Goal: Check status: Check status

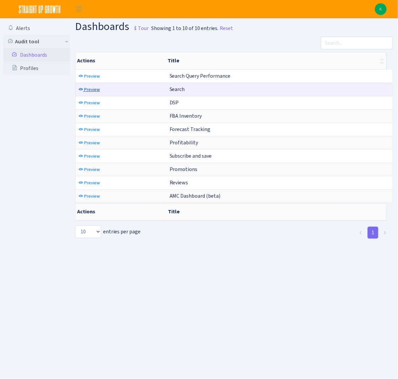
click at [96, 91] on span "Preview" at bounding box center [92, 89] width 16 height 6
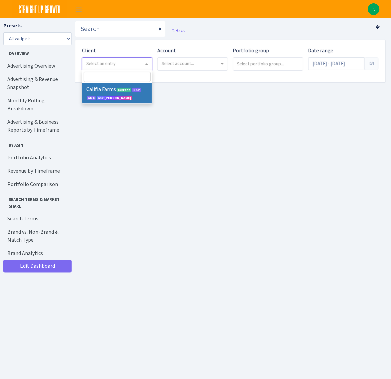
click at [143, 63] on span "Select an entry" at bounding box center [115, 63] width 58 height 7
select select "280"
select select
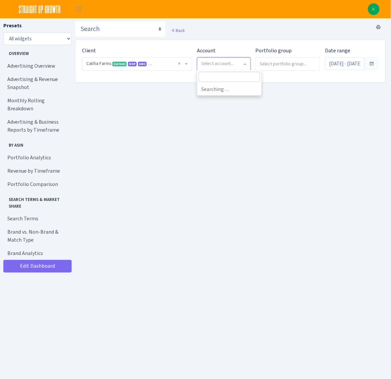
click at [216, 62] on span "Select account..." at bounding box center [221, 63] width 41 height 7
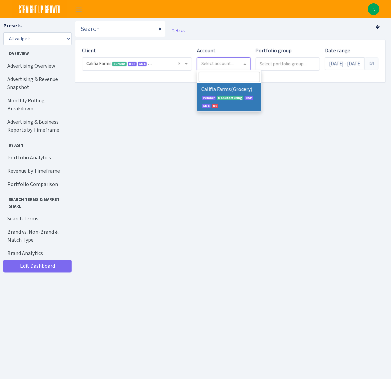
select select
select select "2582519145631985"
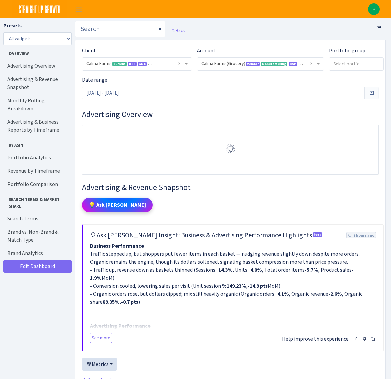
select select "2582519145631985"
click at [330, 62] on input "search" at bounding box center [347, 64] width 35 height 12
select select "Grocery"
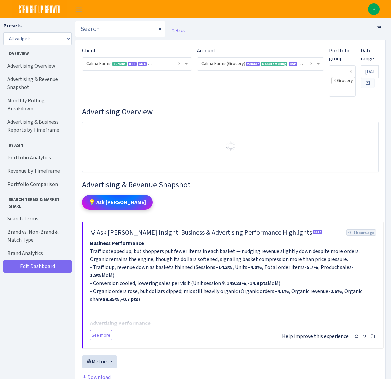
select select "2582519145631985"
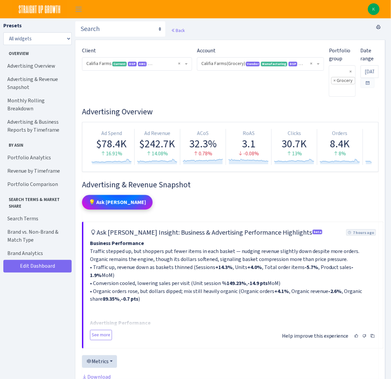
click at [371, 80] on span at bounding box center [367, 82] width 5 height 5
click at [361, 65] on input "Sep 11, 2025 - Oct 10, 2025" at bounding box center [370, 71] width 18 height 13
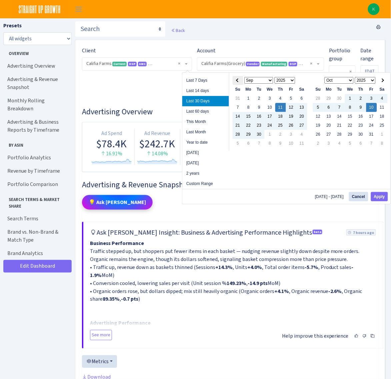
click at [237, 79] on th at bounding box center [238, 80] width 11 height 9
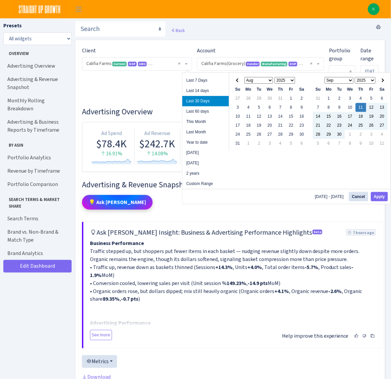
click at [237, 79] on th at bounding box center [238, 80] width 11 height 9
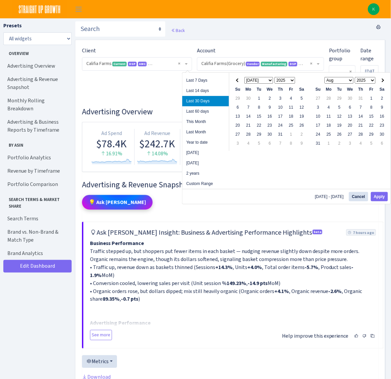
click at [237, 79] on th at bounding box center [238, 80] width 11 height 9
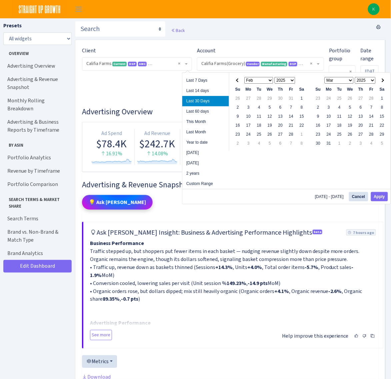
click at [237, 79] on th at bounding box center [238, 80] width 11 height 9
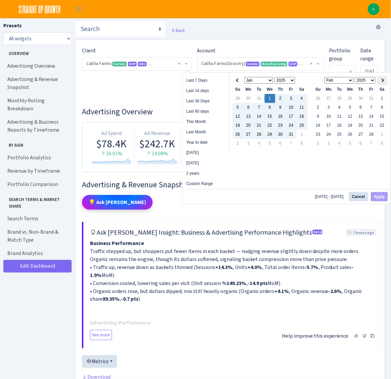
click at [381, 80] on span at bounding box center [383, 81] width 4 height 4
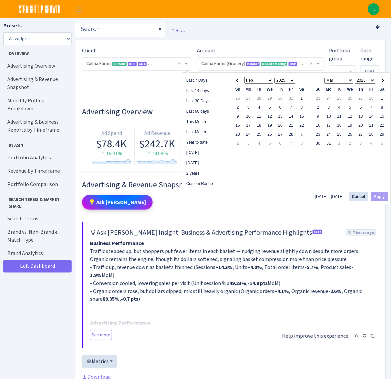
click at [381, 80] on span at bounding box center [383, 81] width 4 height 4
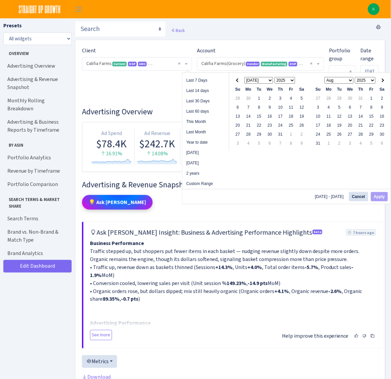
click at [381, 80] on span at bounding box center [383, 81] width 4 height 4
click at [381, 81] on span at bounding box center [383, 81] width 4 height 4
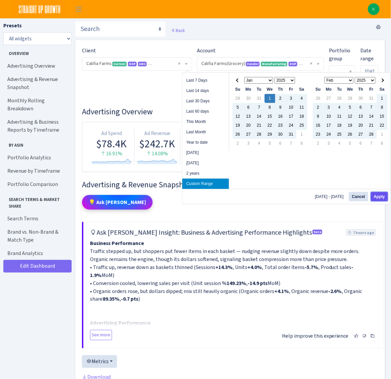
click at [383, 197] on button "Apply" at bounding box center [379, 196] width 17 height 9
type input "[DATE] - [DATE]"
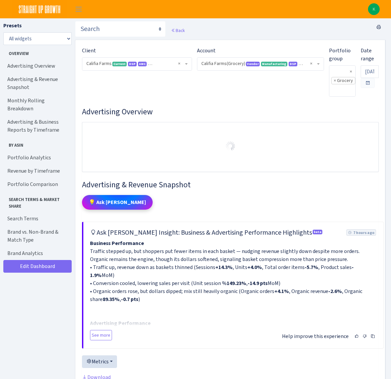
select select "2582519145631985"
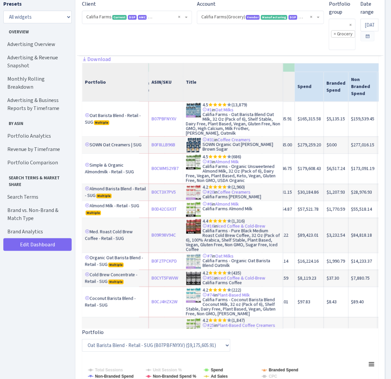
scroll to position [0, 147]
